Goal: Transaction & Acquisition: Obtain resource

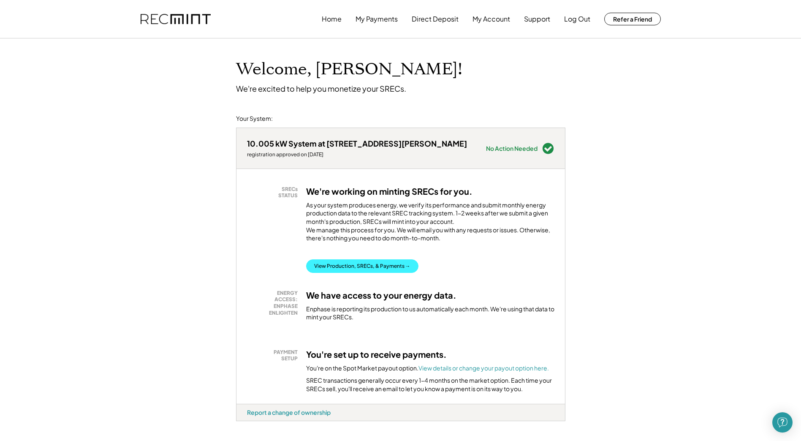
click at [376, 273] on button "View Production, SRECs, & Payments →" at bounding box center [362, 266] width 112 height 14
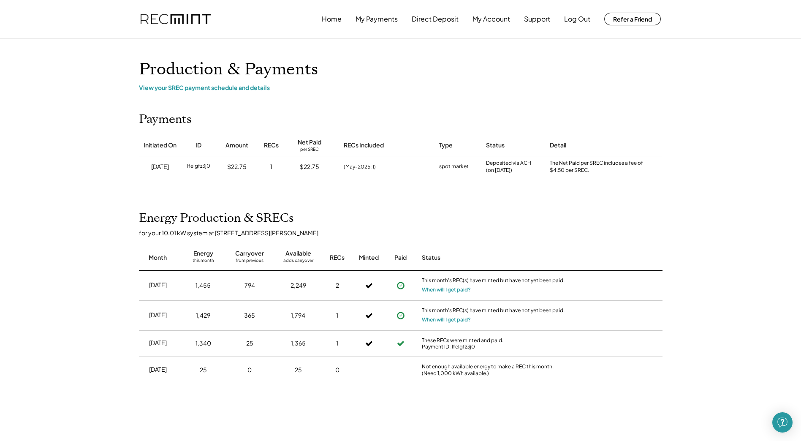
click at [467, 168] on div "spot market" at bounding box center [454, 167] width 30 height 8
click at [323, 166] on div "$22.75" at bounding box center [309, 166] width 51 height 21
click at [506, 19] on button "My Account" at bounding box center [491, 19] width 38 height 17
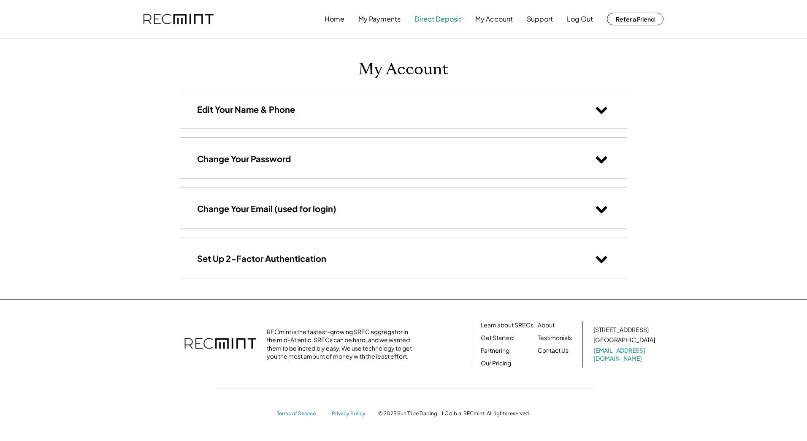
click at [445, 20] on button "Direct Deposit" at bounding box center [438, 19] width 47 height 17
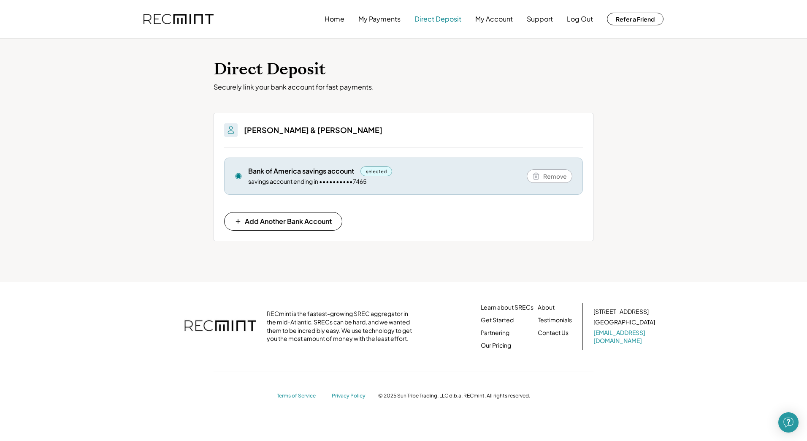
click at [439, 15] on button "Direct Deposit" at bounding box center [438, 19] width 47 height 17
click at [388, 24] on button "My Payments" at bounding box center [379, 19] width 42 height 17
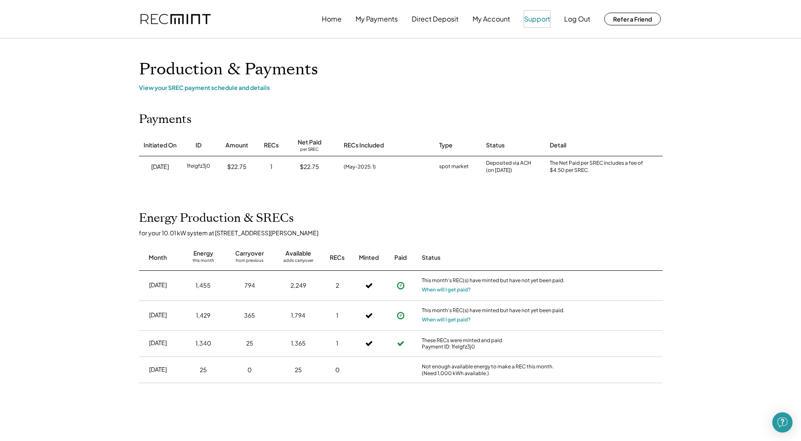
click at [533, 20] on button "Support" at bounding box center [537, 19] width 26 height 17
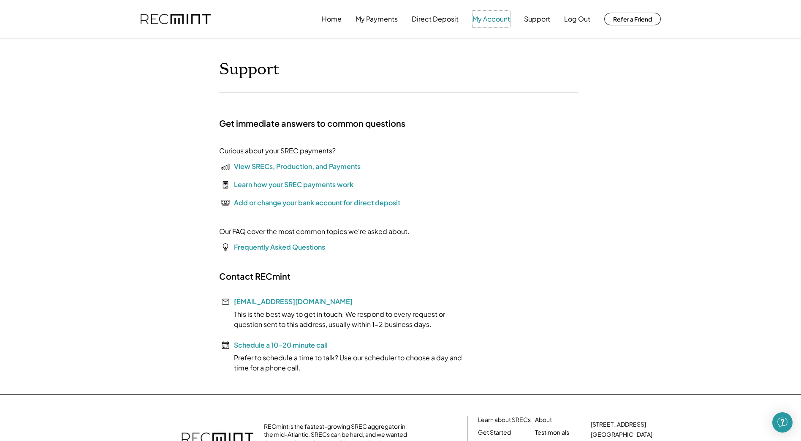
click at [494, 23] on button "My Account" at bounding box center [491, 19] width 38 height 17
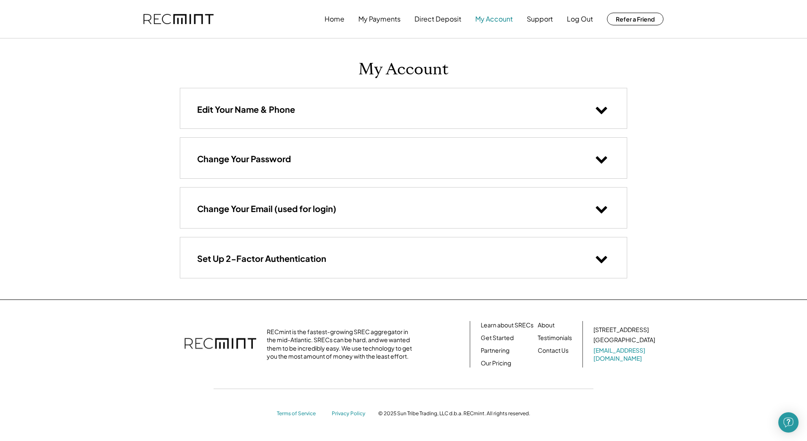
click at [496, 19] on button "My Account" at bounding box center [494, 19] width 38 height 17
click at [380, 21] on button "My Payments" at bounding box center [379, 19] width 42 height 17
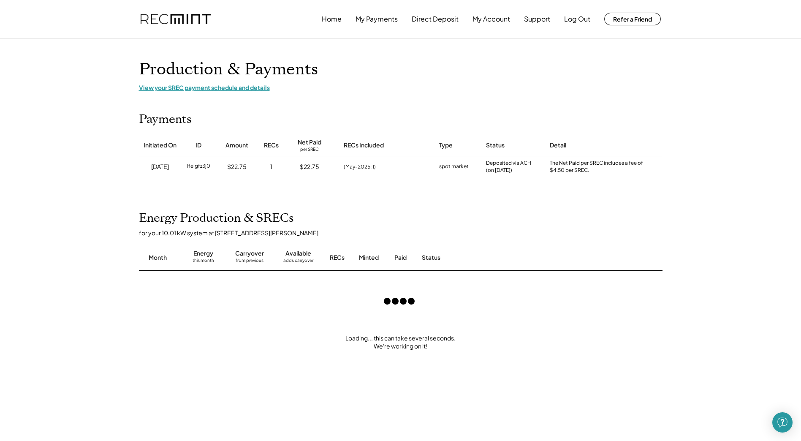
click at [236, 90] on div "View your SREC payment schedule and details" at bounding box center [401, 88] width 524 height 8
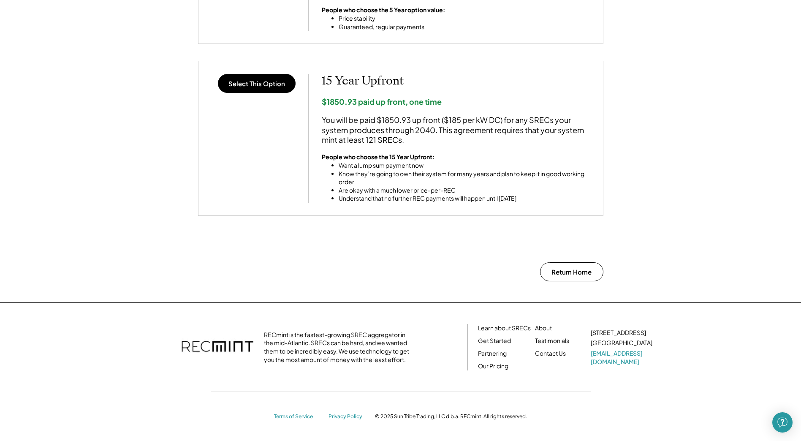
scroll to position [704, 0]
click at [258, 84] on button "Select This Option" at bounding box center [257, 82] width 78 height 19
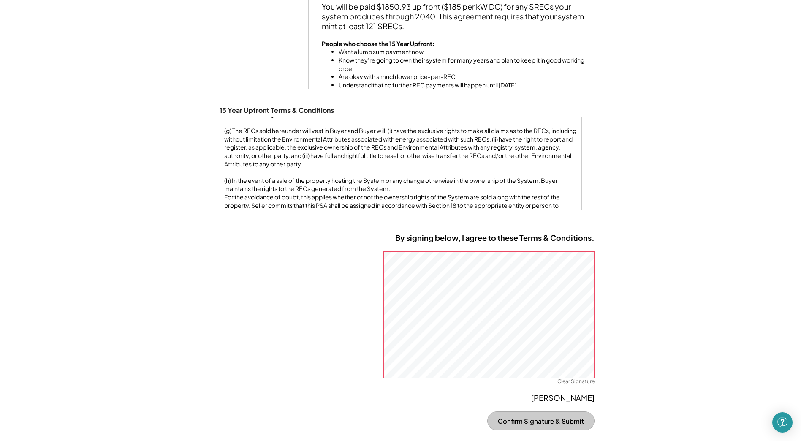
scroll to position [1013, 0]
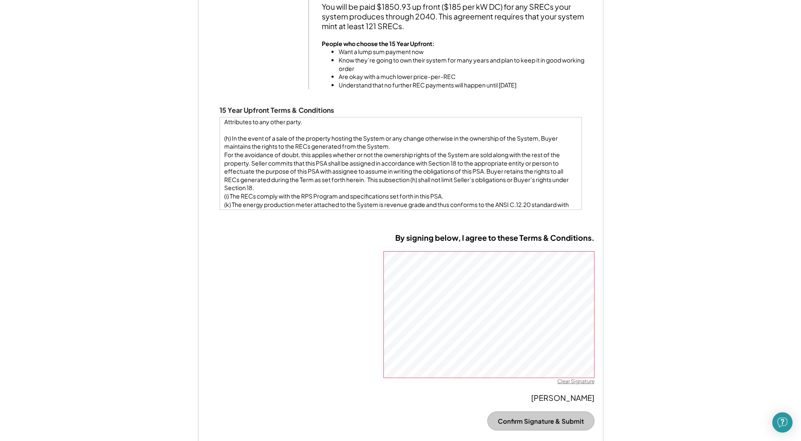
click at [330, 196] on div "THIS RENEWABLE ENERGY CERTIFICATE PURCHASE AND SALE AGREEMENT (this “PSA”) is e…" at bounding box center [400, 419] width 353 height 2622
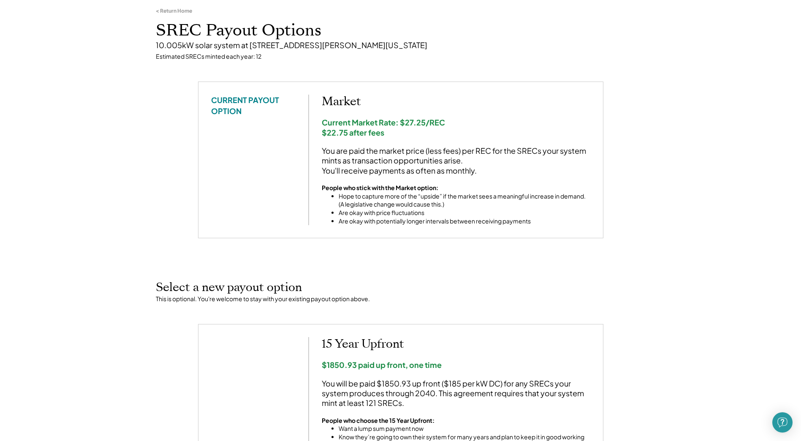
scroll to position [53, 0]
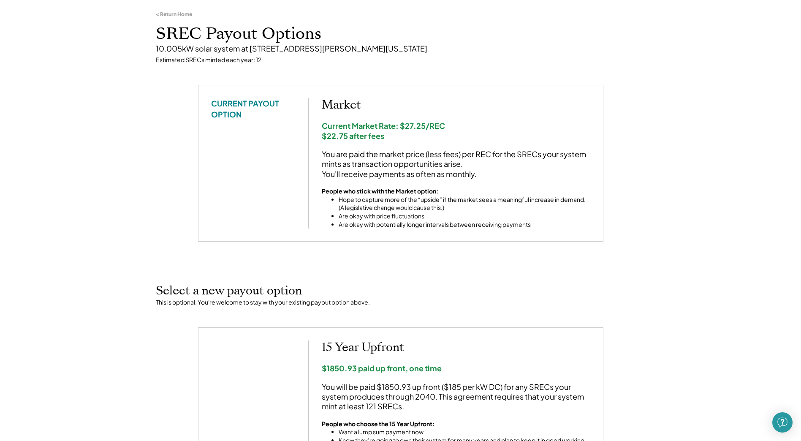
drag, startPoint x: 505, startPoint y: 69, endPoint x: 459, endPoint y: 76, distance: 46.5
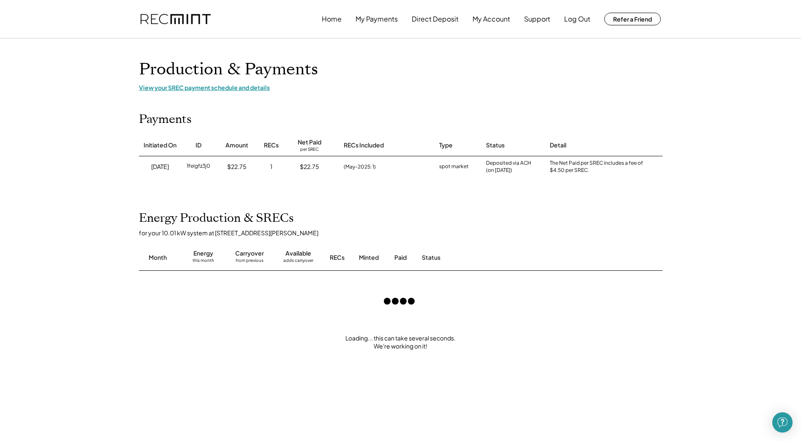
click at [243, 86] on div "View your SREC payment schedule and details" at bounding box center [401, 88] width 524 height 8
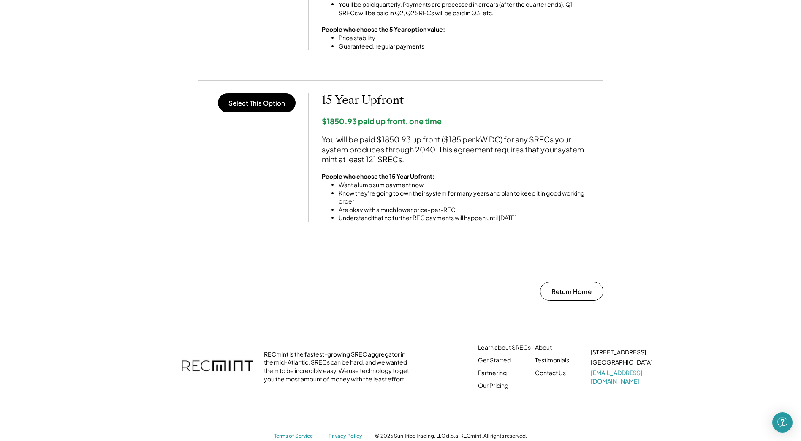
scroll to position [704, 0]
